Goal: Information Seeking & Learning: Learn about a topic

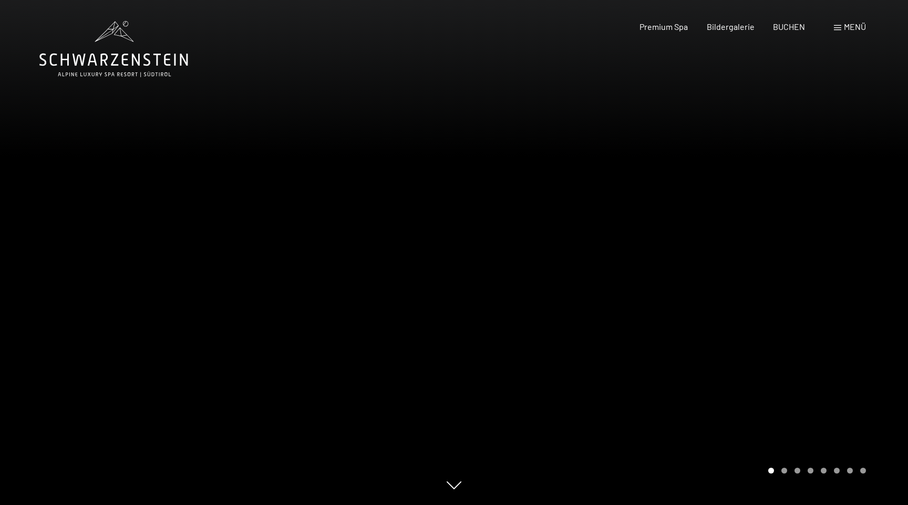
click at [847, 32] on div "Menü" at bounding box center [850, 27] width 32 height 12
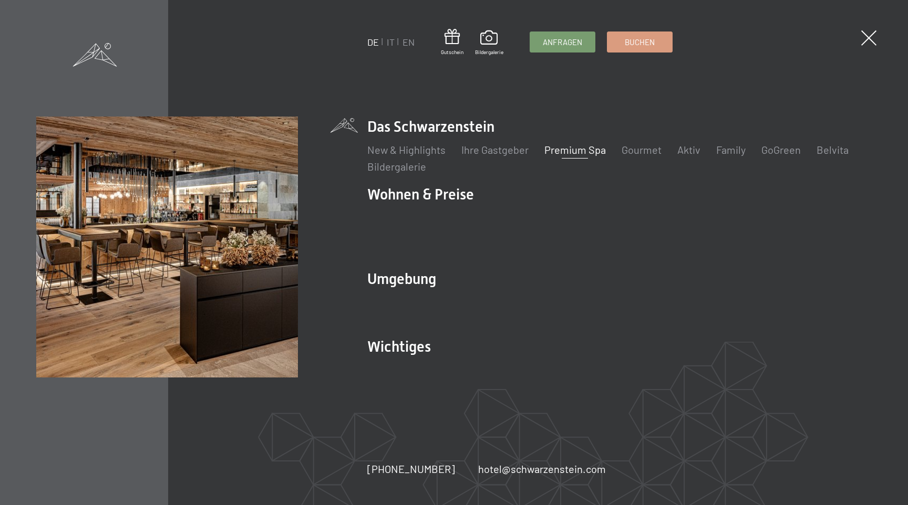
click at [581, 156] on link "Premium Spa" at bounding box center [574, 149] width 61 height 13
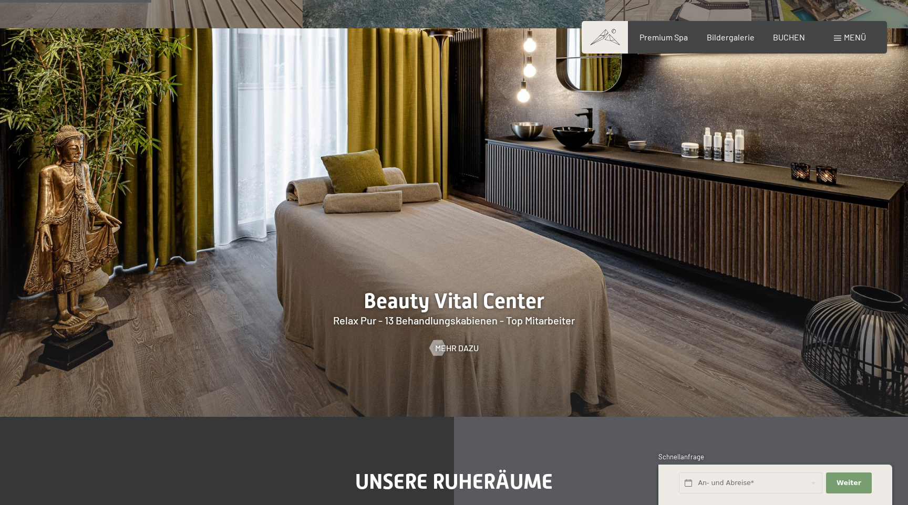
scroll to position [1437, 0]
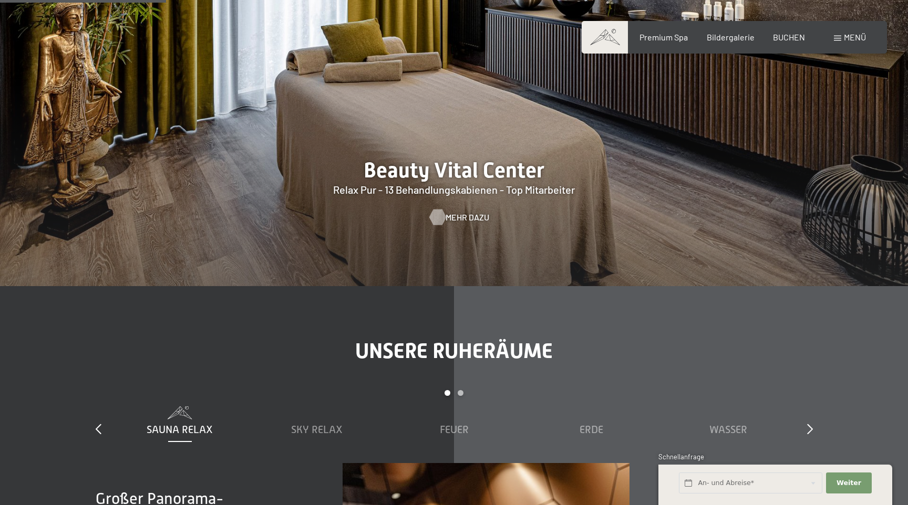
click at [468, 212] on span "Mehr dazu" at bounding box center [467, 218] width 44 height 12
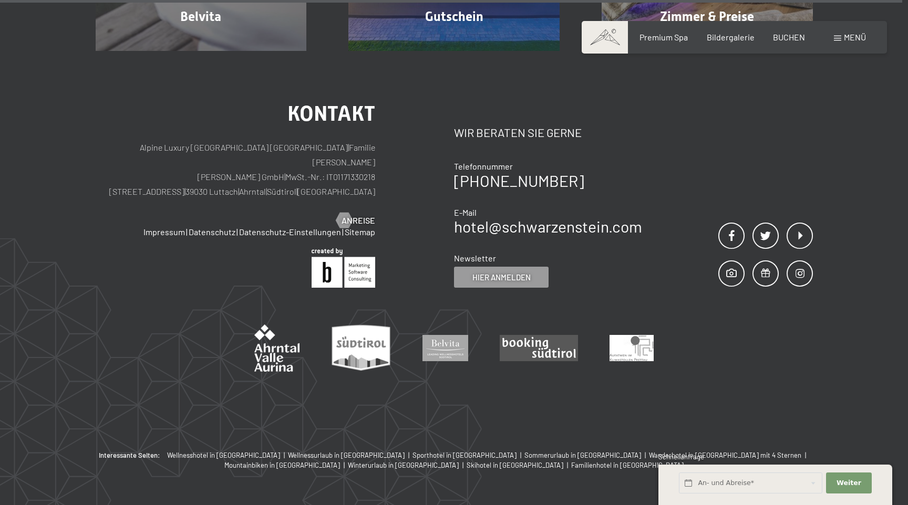
scroll to position [8371, 0]
